Goal: Information Seeking & Learning: Check status

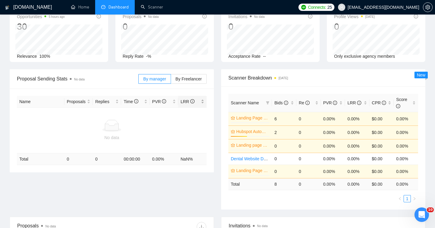
scroll to position [38, 0]
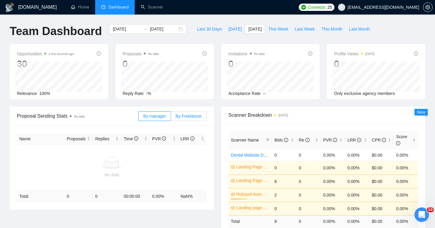
click at [202, 112] on label "By Freelancer" at bounding box center [189, 116] width 36 height 10
click at [171, 118] on input "By Freelancer" at bounding box center [171, 118] width 0 height 0
click at [145, 118] on span "By manager" at bounding box center [154, 116] width 23 height 5
click at [139, 118] on input "By manager" at bounding box center [139, 118] width 0 height 0
click at [228, 30] on span "[DATE]" at bounding box center [234, 29] width 13 height 7
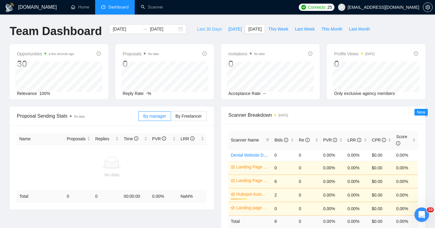
type input "2025-10-02"
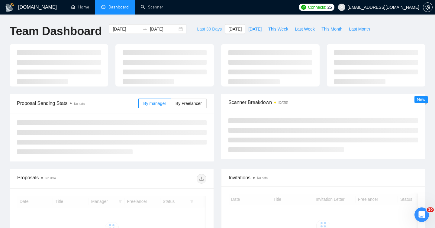
click at [211, 30] on span "Last 30 Days" at bounding box center [209, 29] width 25 height 7
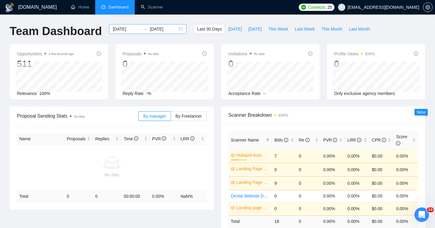
click at [158, 33] on div "2025-09-02 2025-10-02" at bounding box center [147, 29] width 77 height 10
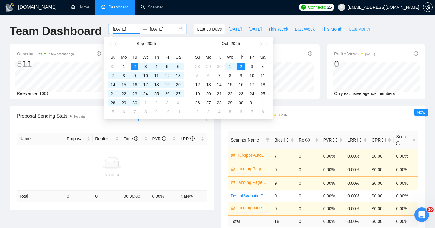
click at [367, 26] on span "Last Month" at bounding box center [359, 29] width 21 height 7
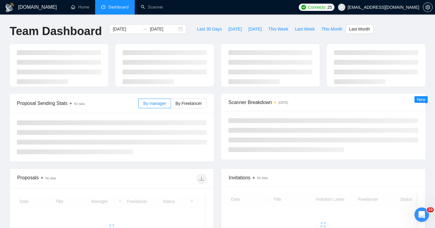
type input "2025-09-01"
type input "2025-09-30"
click at [388, 27] on div "Team Dashboard 2025-09-01 2025-09-30 Last 30 Days Today Yesterday This Week Las…" at bounding box center [217, 34] width 423 height 20
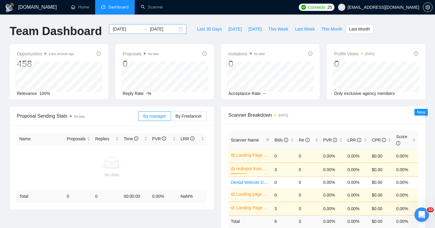
click at [131, 28] on input "2025-09-01" at bounding box center [127, 29] width 28 height 7
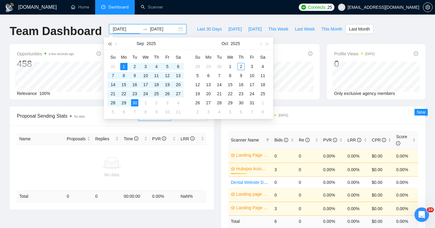
click at [113, 42] on button "button" at bounding box center [109, 43] width 7 height 12
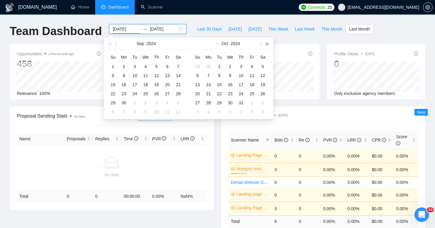
click at [267, 43] on span "button" at bounding box center [267, 43] width 3 height 3
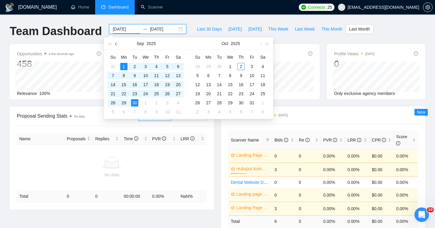
click at [115, 40] on button "button" at bounding box center [116, 43] width 7 height 12
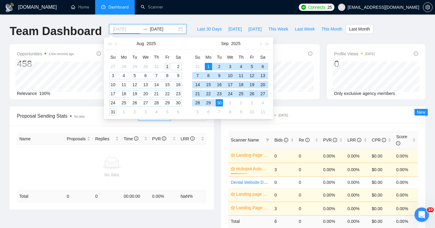
type input "2025-08-01"
click at [165, 66] on div "1" at bounding box center [167, 66] width 7 height 7
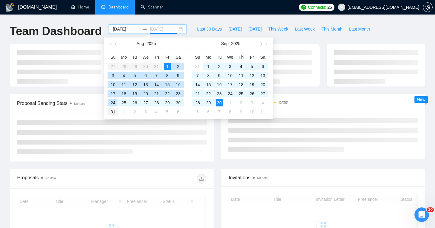
type input "2025-08-31"
click at [114, 111] on div "31" at bounding box center [112, 111] width 7 height 7
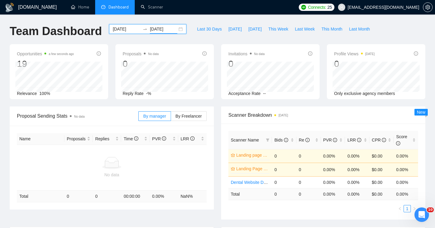
click at [131, 30] on input "2025-08-01" at bounding box center [127, 29] width 28 height 7
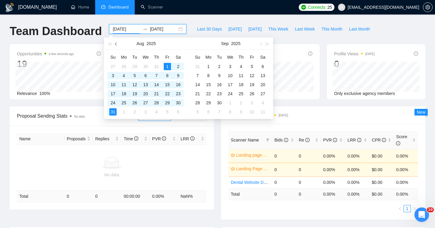
click at [115, 45] on button "button" at bounding box center [116, 43] width 7 height 12
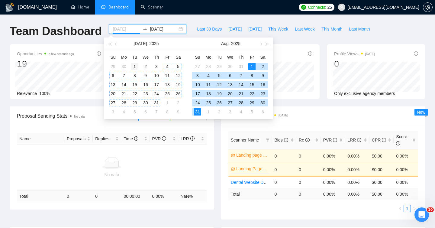
type input "2025-07-01"
click at [134, 67] on div "1" at bounding box center [134, 66] width 7 height 7
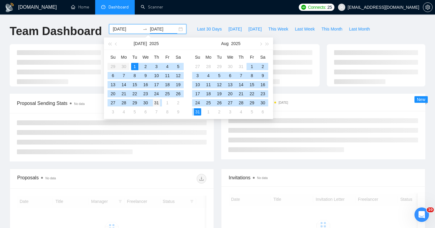
type input "2025-07-31"
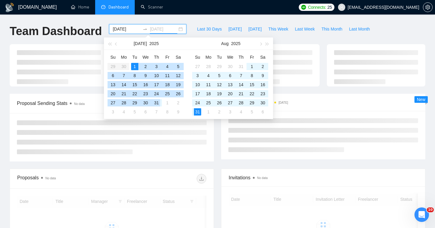
click at [158, 104] on div "31" at bounding box center [156, 102] width 7 height 7
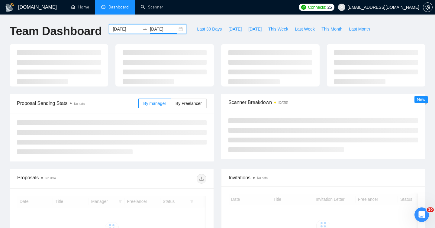
click at [220, 155] on div "Scanner Breakdown 3 months ago New" at bounding box center [324, 127] width 212 height 66
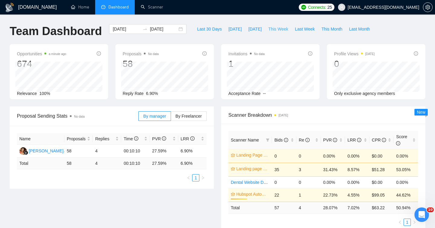
click at [279, 30] on span "This Week" at bounding box center [278, 29] width 20 height 7
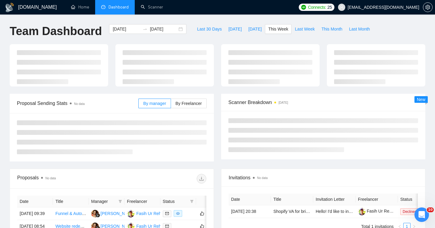
type input "2025-09-29"
type input "2025-10-05"
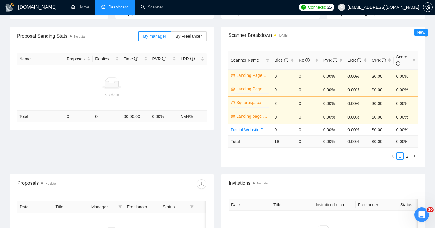
scroll to position [80, 0]
click at [407, 156] on link "2" at bounding box center [407, 155] width 7 height 7
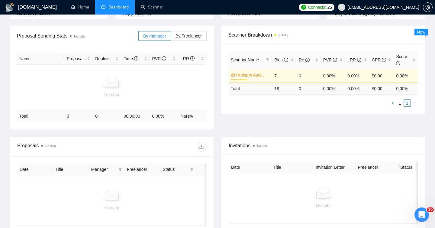
click at [393, 104] on icon "left" at bounding box center [393, 103] width 4 height 4
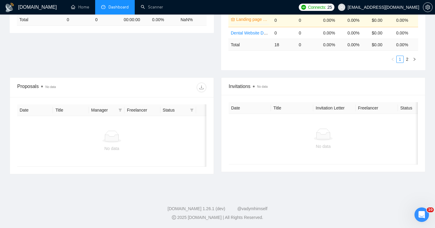
scroll to position [0, 0]
